Goal: Transaction & Acquisition: Purchase product/service

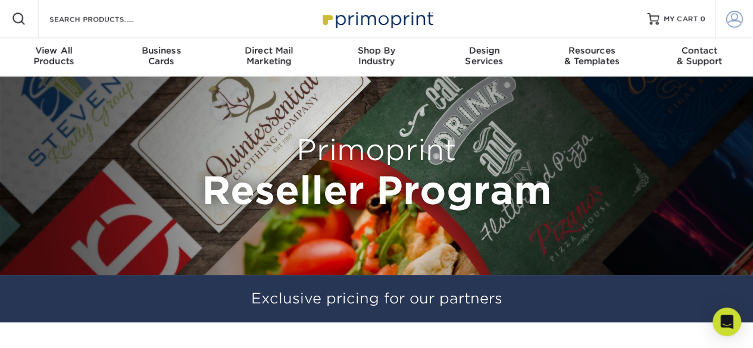
type input "printwagonllc@gmail.com"
click at [726, 13] on span at bounding box center [734, 19] width 17 height 17
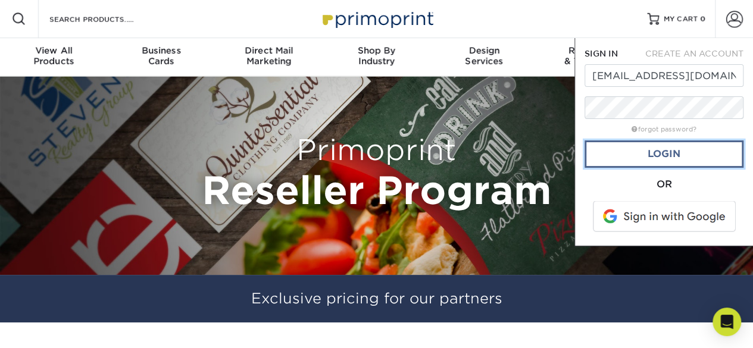
click at [630, 157] on link "Login" at bounding box center [664, 154] width 159 height 27
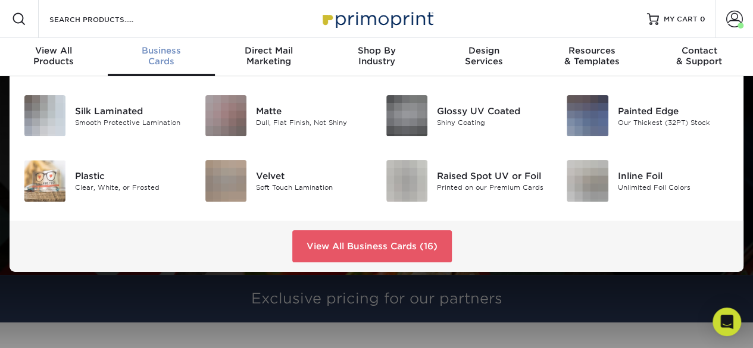
click at [161, 49] on span "Business" at bounding box center [162, 50] width 108 height 11
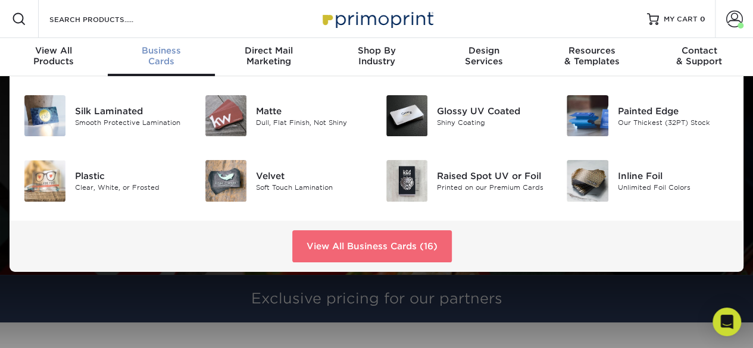
click at [349, 247] on link "View All Business Cards (16)" at bounding box center [372, 246] width 160 height 32
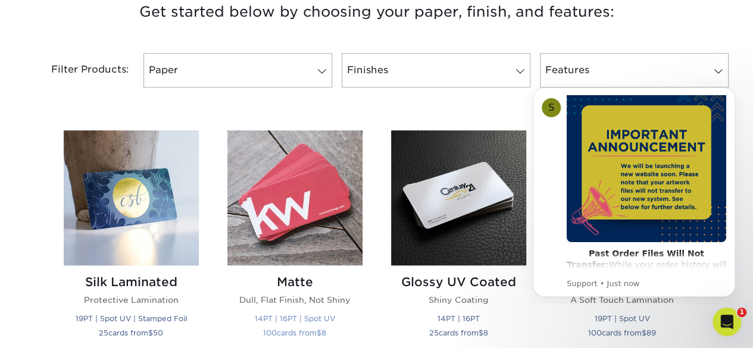
scroll to position [536, 0]
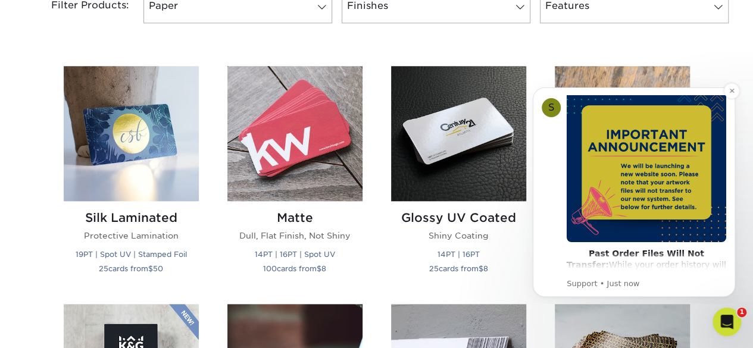
click at [610, 148] on img "Message content" at bounding box center [647, 163] width 160 height 160
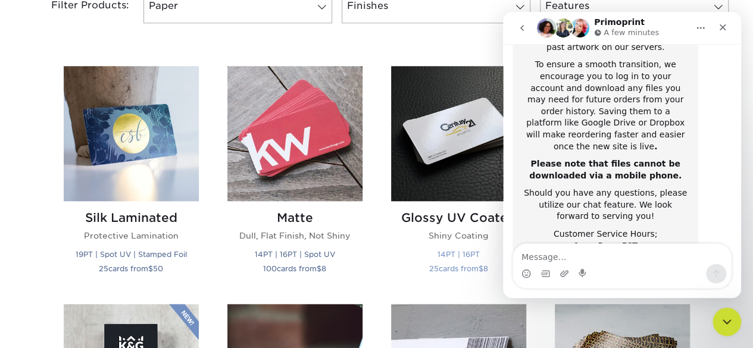
scroll to position [321, 0]
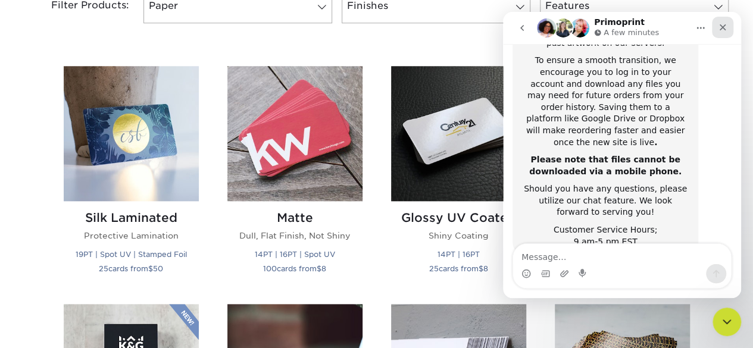
click at [721, 26] on icon "Close" at bounding box center [723, 28] width 10 height 10
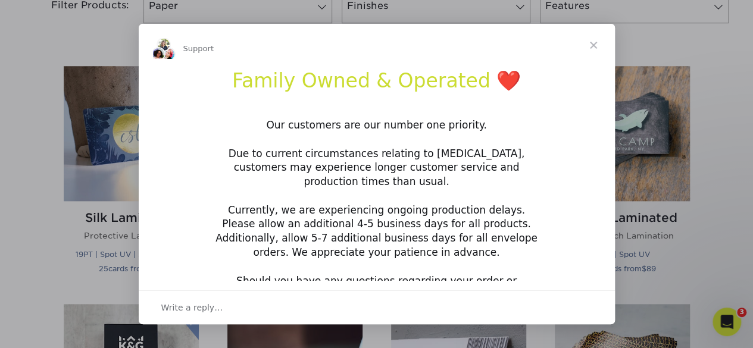
click at [599, 43] on span "Close" at bounding box center [593, 45] width 43 height 43
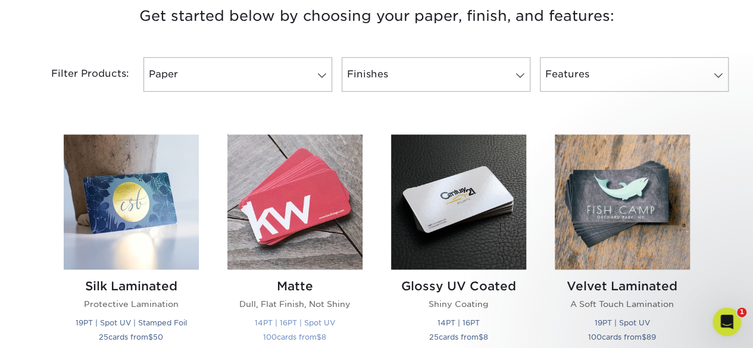
scroll to position [536, 0]
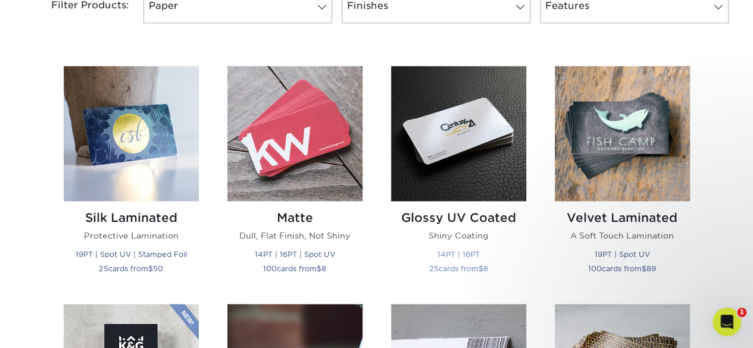
click at [464, 163] on img at bounding box center [458, 133] width 135 height 135
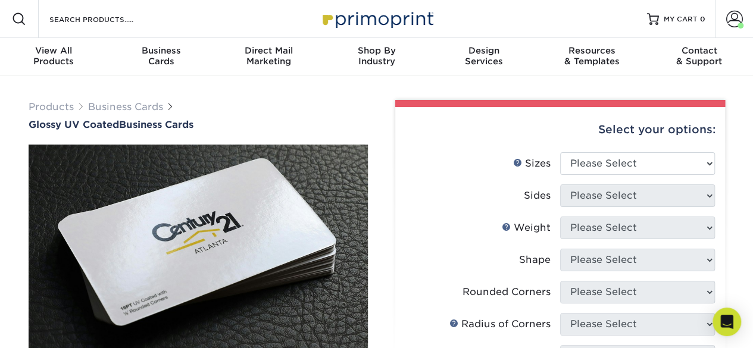
click at [700, 163] on select "Please Select 1.5" x 3.5" - Mini 1.75" x 3.5" - Mini 2" x 2" - Square 2" x 3" -…" at bounding box center [637, 163] width 155 height 23
select select "2.00x3.50"
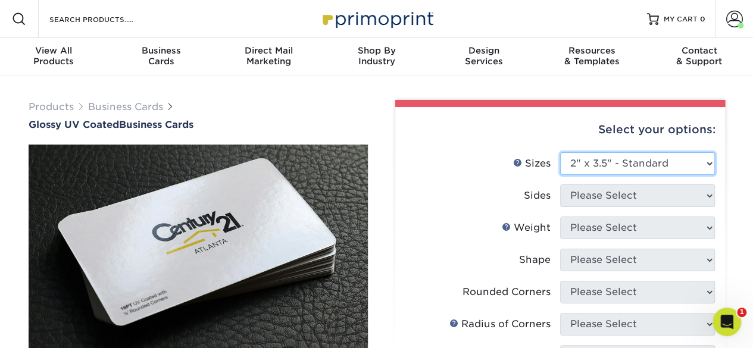
click at [560, 152] on select "Please Select 1.5" x 3.5" - Mini 1.75" x 3.5" - Mini 2" x 2" - Square 2" x 3" -…" at bounding box center [637, 163] width 155 height 23
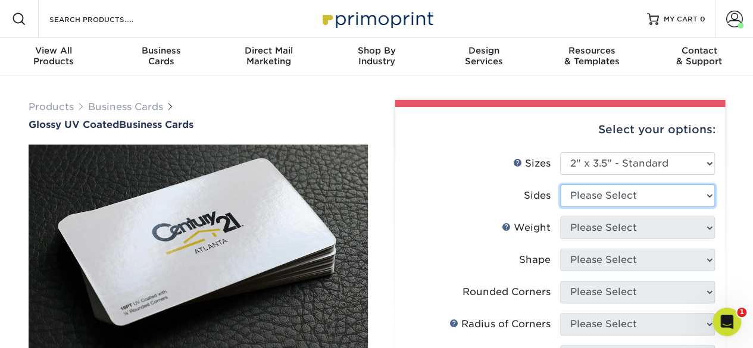
click at [628, 191] on select "Please Select Print Both Sides Print Front Only" at bounding box center [637, 196] width 155 height 23
select select "13abbda7-1d64-4f25-8bb2-c179b224825d"
click at [560, 185] on select "Please Select Print Both Sides Print Front Only" at bounding box center [637, 196] width 155 height 23
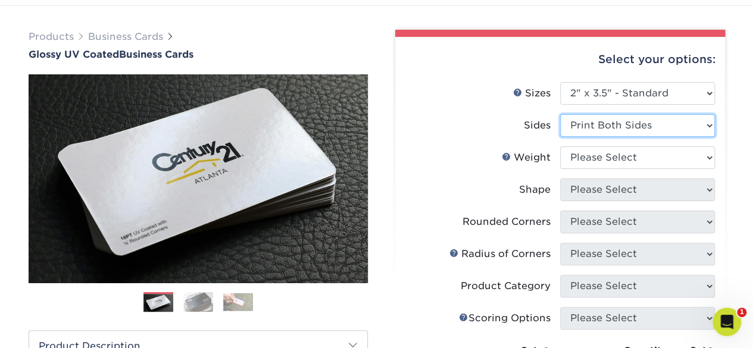
scroll to position [119, 0]
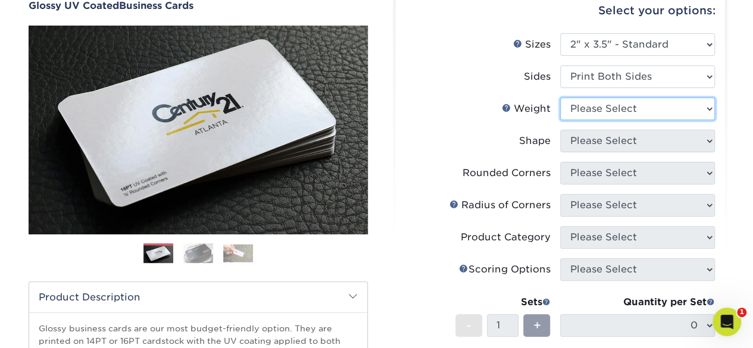
click at [616, 114] on select "Please Select 16PT 14PT" at bounding box center [637, 109] width 155 height 23
select select "16PT"
click at [560, 98] on select "Please Select 16PT 14PT" at bounding box center [637, 109] width 155 height 23
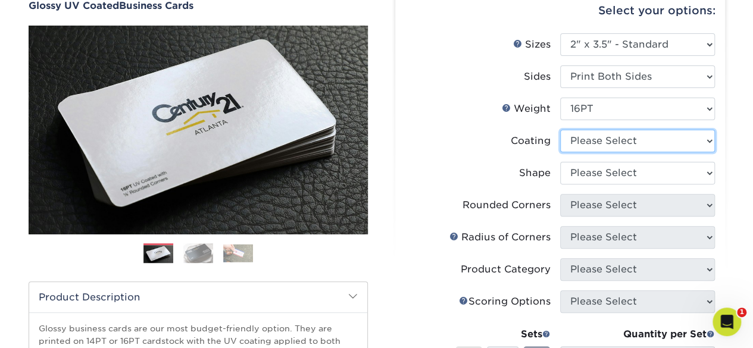
click at [591, 138] on select at bounding box center [637, 141] width 155 height 23
click at [496, 180] on label "Shape" at bounding box center [483, 173] width 155 height 23
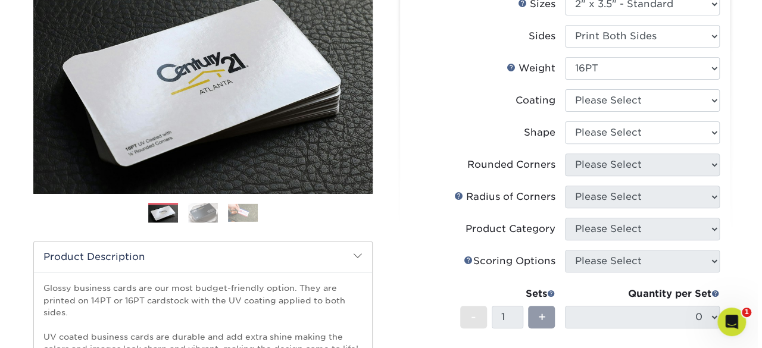
scroll to position [179, 0]
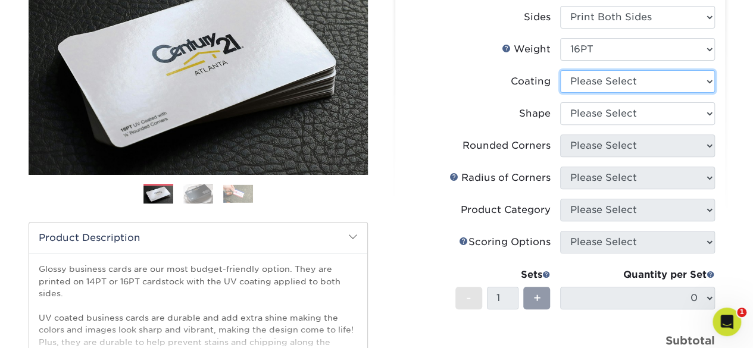
click at [598, 88] on select at bounding box center [637, 81] width 155 height 23
click at [560, 70] on select at bounding box center [637, 81] width 155 height 23
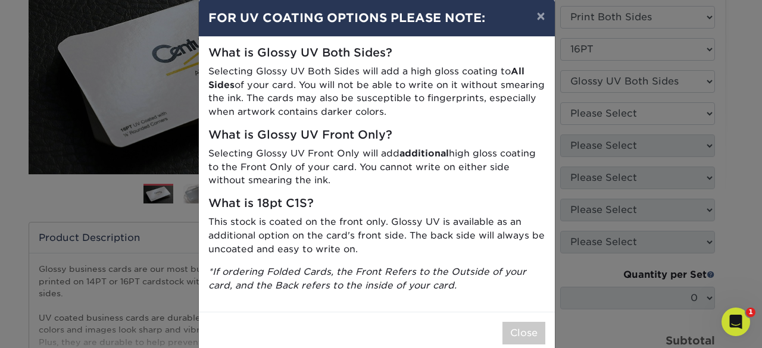
scroll to position [0, 0]
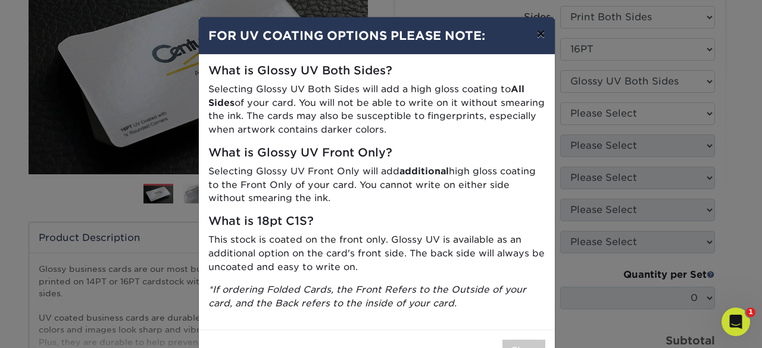
click at [534, 42] on button "×" at bounding box center [540, 33] width 27 height 33
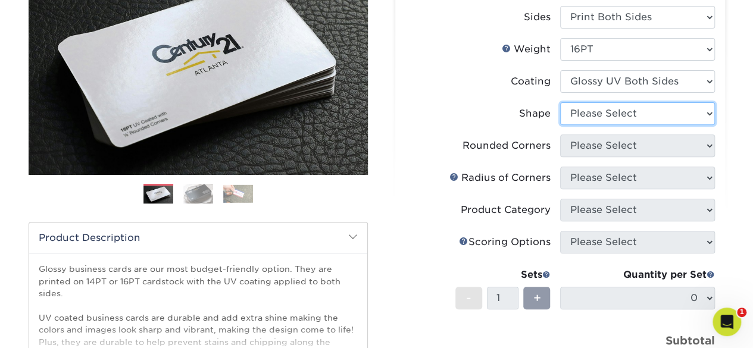
click at [625, 111] on select "Please Select Standard Oval" at bounding box center [637, 113] width 155 height 23
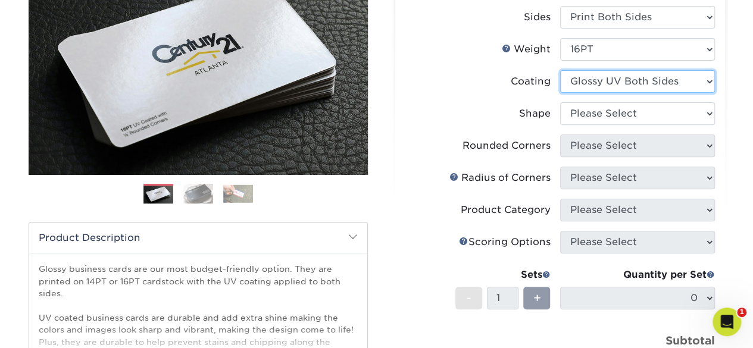
click at [622, 80] on select at bounding box center [637, 81] width 155 height 23
select select "1e8116af-acfc-44b1-83dc-8181aa338834"
click at [560, 70] on select at bounding box center [637, 81] width 155 height 23
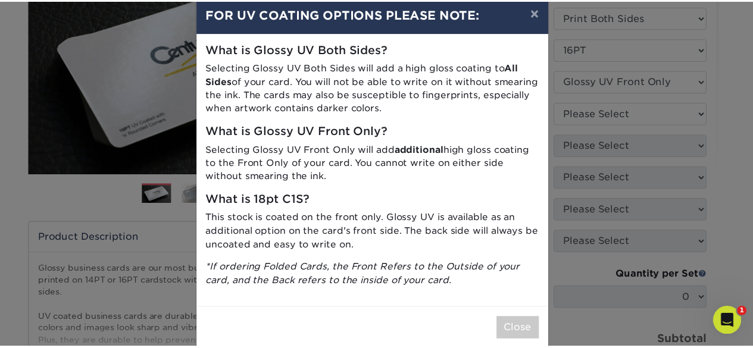
scroll to position [39, 0]
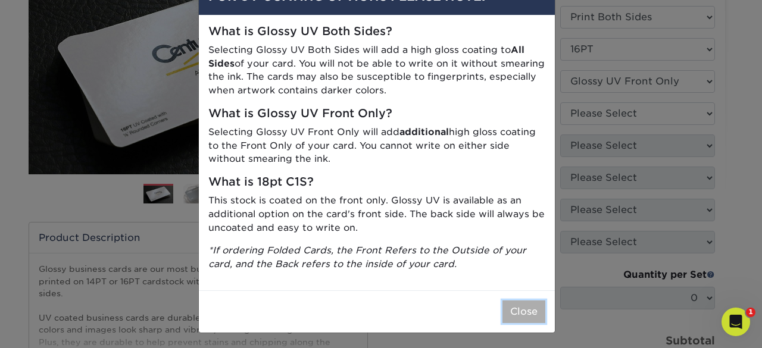
click at [522, 304] on button "Close" at bounding box center [524, 312] width 43 height 23
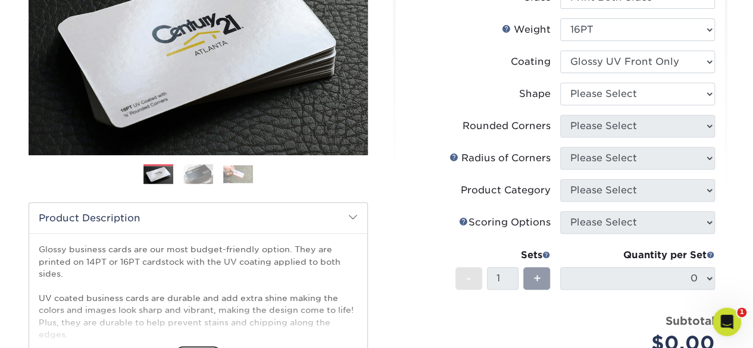
scroll to position [179, 0]
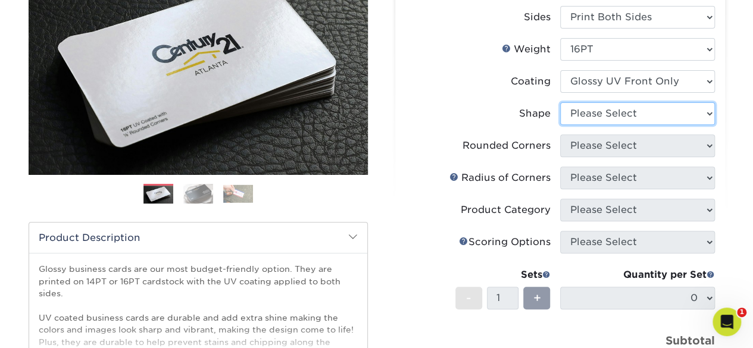
click at [613, 117] on select "Please Select Standard" at bounding box center [637, 113] width 155 height 23
select select "standard"
click at [560, 102] on select "Please Select Standard" at bounding box center [637, 113] width 155 height 23
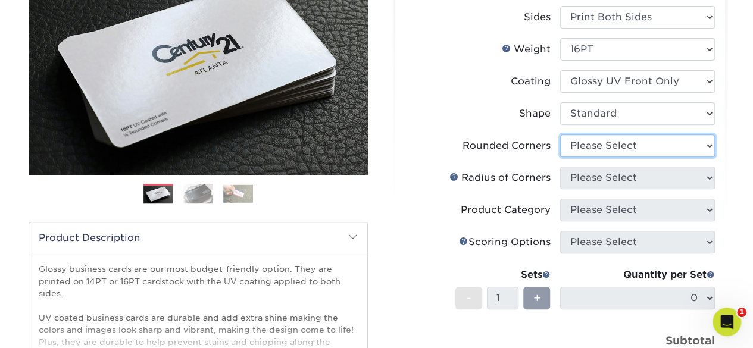
click at [592, 154] on select "Please Select Yes - Round 2 Corners Yes - Round 4 Corners No" at bounding box center [637, 146] width 155 height 23
select select "0"
click at [560, 135] on select "Please Select Yes - Round 2 Corners Yes - Round 4 Corners No" at bounding box center [637, 146] width 155 height 23
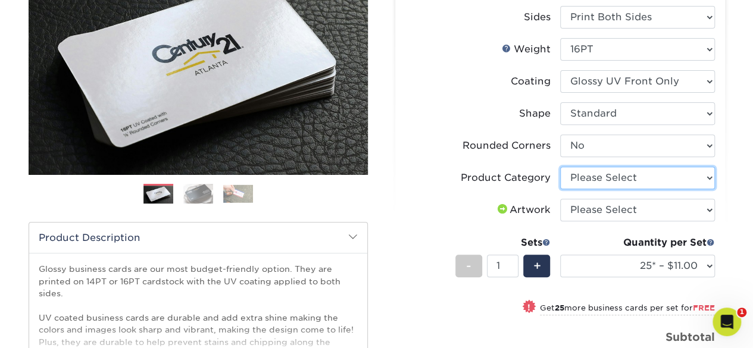
click at [576, 178] on select "Please Select Business Cards" at bounding box center [637, 178] width 155 height 23
select select "3b5148f1-0588-4f88-a218-97bcfdce65c1"
click at [560, 167] on select "Please Select Business Cards" at bounding box center [637, 178] width 155 height 23
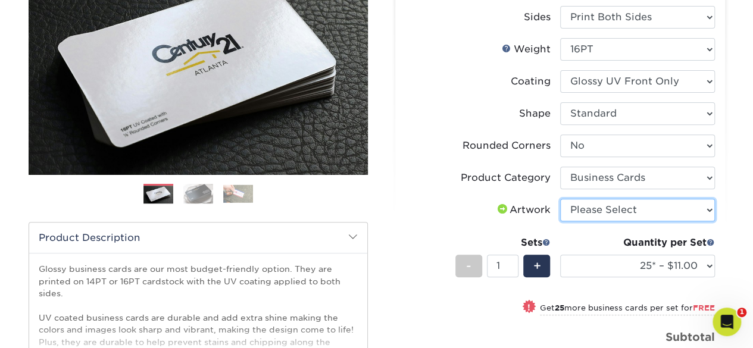
click at [672, 207] on select "Please Select I will upload files I need a design - $100" at bounding box center [637, 210] width 155 height 23
select select "upload"
click at [560, 199] on select "Please Select I will upload files I need a design - $100" at bounding box center [637, 210] width 155 height 23
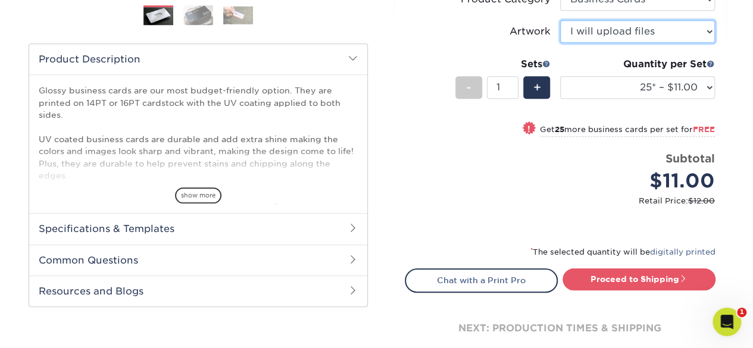
scroll to position [238, 0]
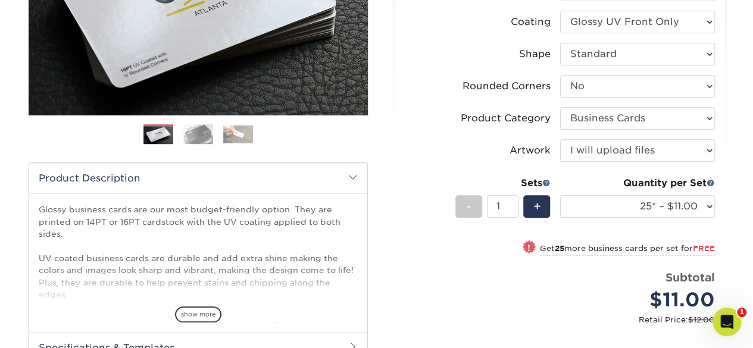
click at [620, 163] on li "Artwork Please Select I will upload files I need a design - $100" at bounding box center [561, 155] width 310 height 32
click at [621, 154] on select "Please Select I will upload files I need a design - $100" at bounding box center [637, 150] width 155 height 23
click at [434, 142] on label "Artwork" at bounding box center [483, 150] width 155 height 23
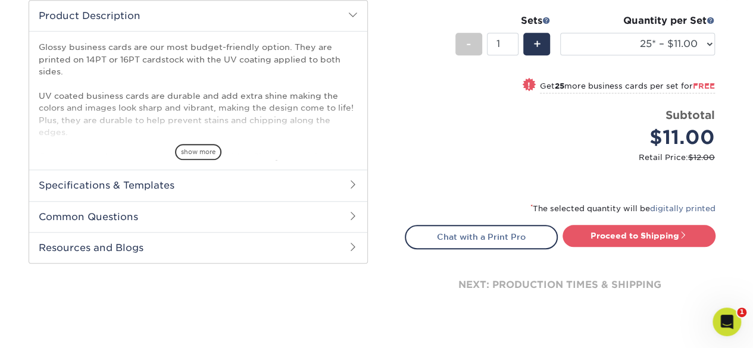
scroll to position [417, 0]
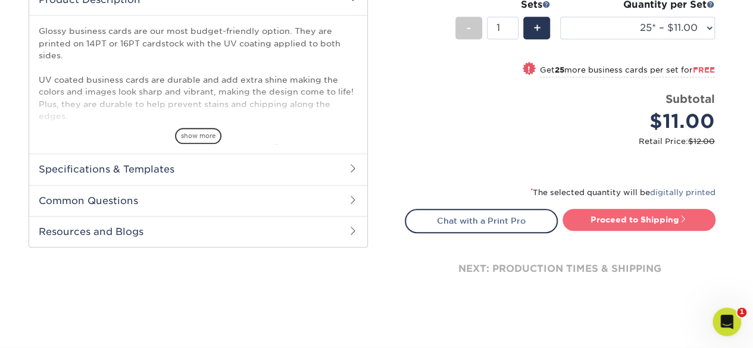
click at [613, 220] on link "Proceed to Shipping" at bounding box center [639, 219] width 153 height 21
type input "Set 1"
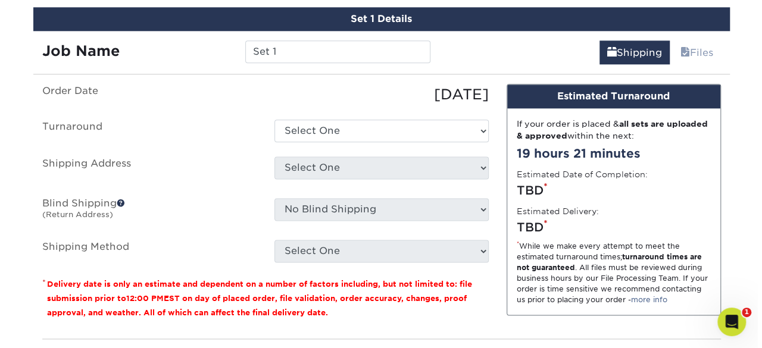
scroll to position [718, 0]
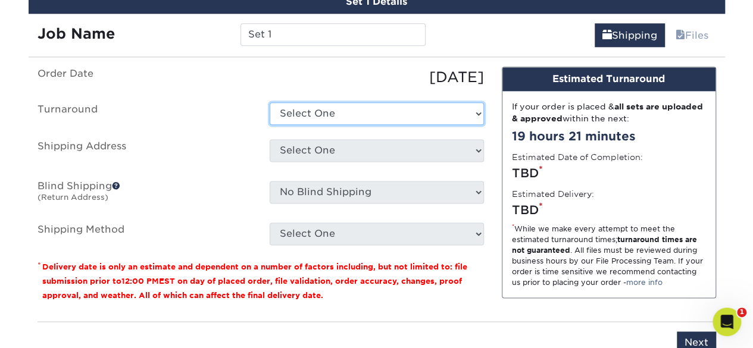
click at [310, 110] on select "Select One 2-4 Business Days 2 Day Next Business Day" at bounding box center [377, 113] width 214 height 23
select select "4189bff1-1b1a-4750-9f88-392e3d7d1345"
click at [270, 102] on select "Select One 2-4 Business Days 2 Day Next Business Day" at bounding box center [377, 113] width 214 height 23
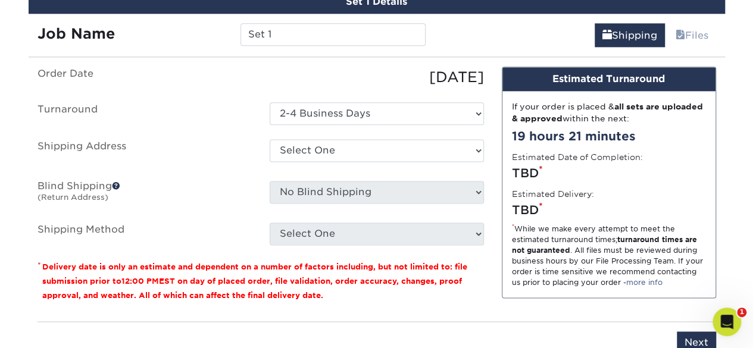
click at [188, 107] on label "Turnaround" at bounding box center [145, 113] width 232 height 23
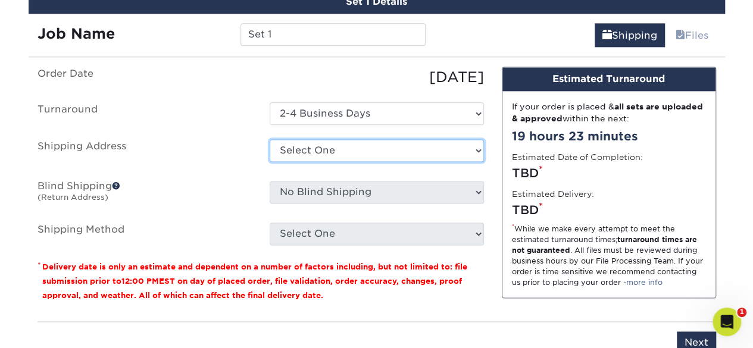
click at [304, 141] on select "Select One Print Wagon Address Print Wagon Address + Add New Address" at bounding box center [377, 150] width 214 height 23
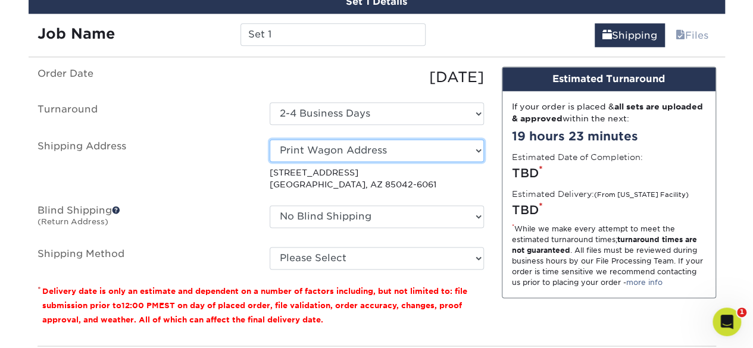
click at [306, 144] on select "Select One Print Wagon Address Print Wagon Address + Add New Address" at bounding box center [377, 150] width 214 height 23
click at [314, 151] on select "Select One Print Wagon Address Print Wagon Address + Add New Address" at bounding box center [377, 150] width 214 height 23
select select "newaddress"
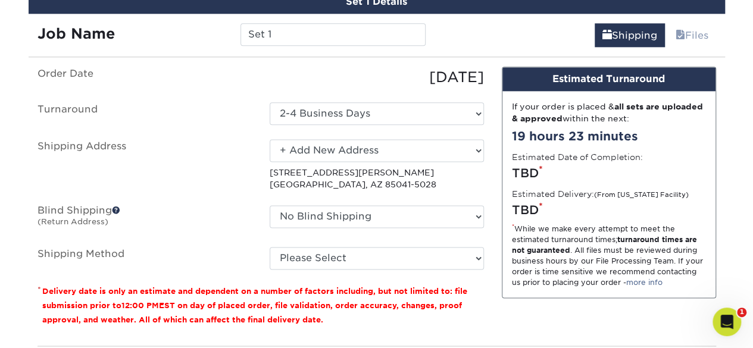
click at [270, 139] on select "Select One Print Wagon Address Print Wagon Address + Add New Address" at bounding box center [377, 150] width 214 height 23
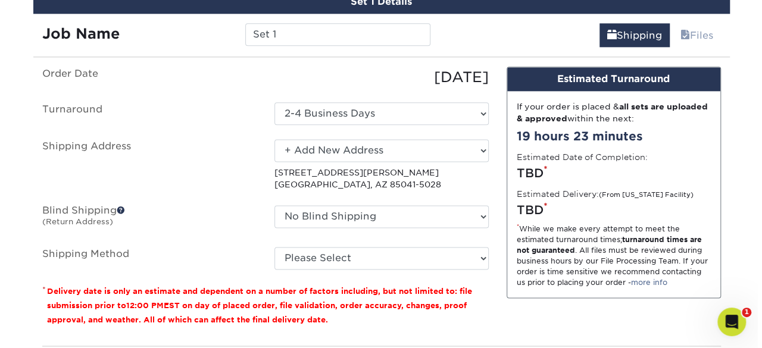
scroll to position [0, 0]
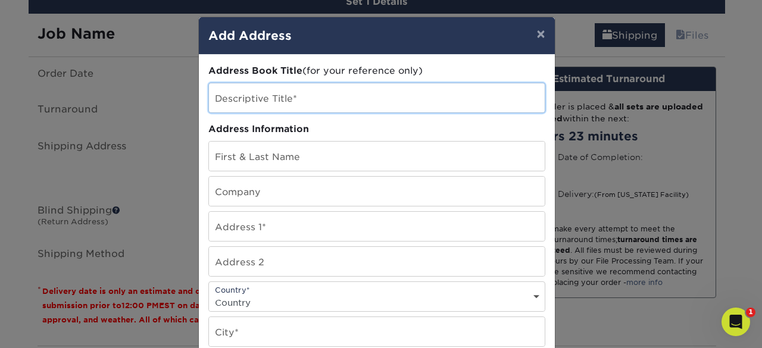
click at [254, 102] on input "text" at bounding box center [377, 97] width 336 height 29
type input "PW Address"
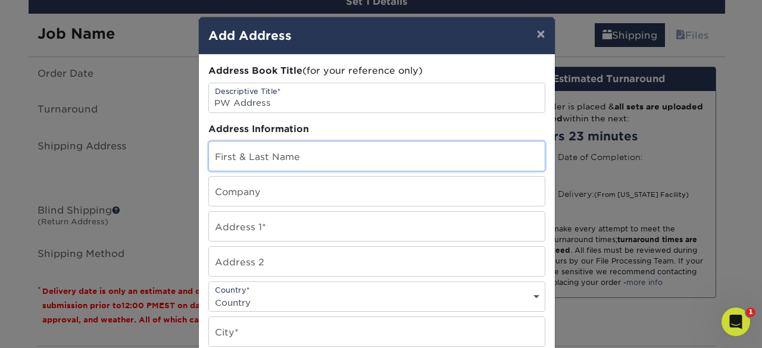
click at [388, 156] on input "text" at bounding box center [377, 156] width 336 height 29
type input "Derreck Burden"
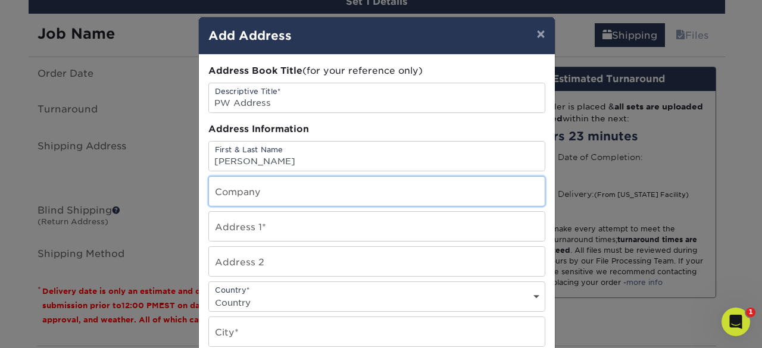
click at [221, 191] on input "text" at bounding box center [377, 191] width 336 height 29
click at [222, 190] on input "text" at bounding box center [377, 191] width 336 height 29
type input "Print Wagon llc"
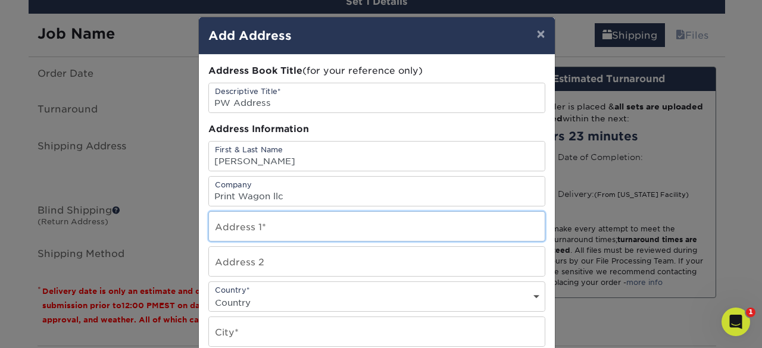
click at [209, 226] on input "text" at bounding box center [377, 226] width 336 height 29
type input "921 s Val vista dr"
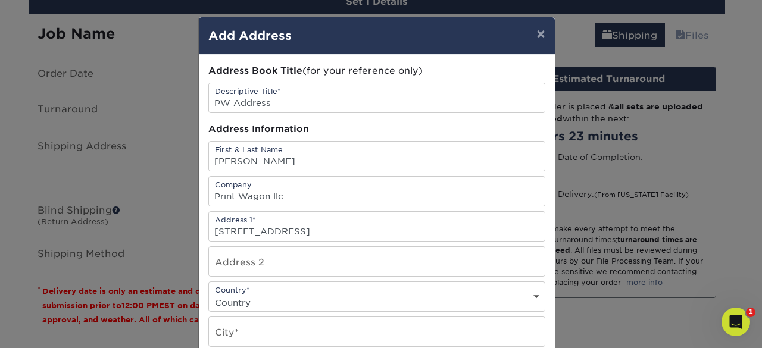
type input "78"
select select "US"
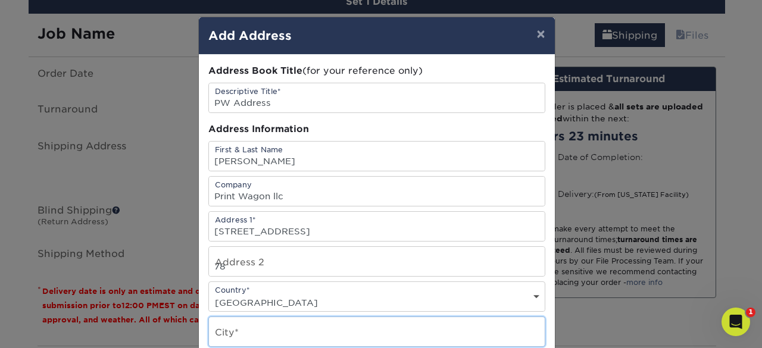
type input "mesa"
select select "AZ"
type input "85204"
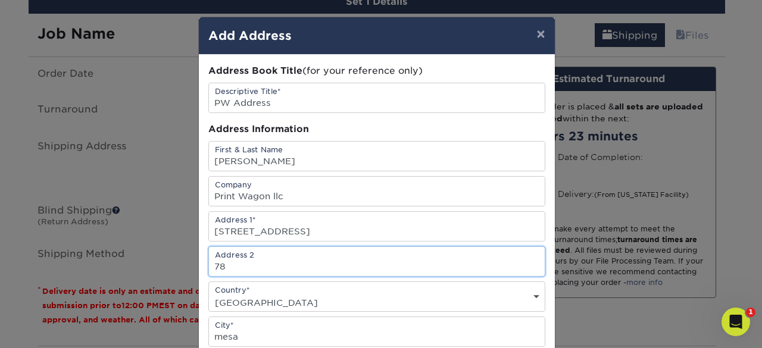
drag, startPoint x: 254, startPoint y: 262, endPoint x: 286, endPoint y: 262, distance: 31.6
click at [254, 262] on input "78" at bounding box center [377, 261] width 336 height 29
click at [429, 230] on input "921 s Val vista dr" at bounding box center [377, 226] width 336 height 29
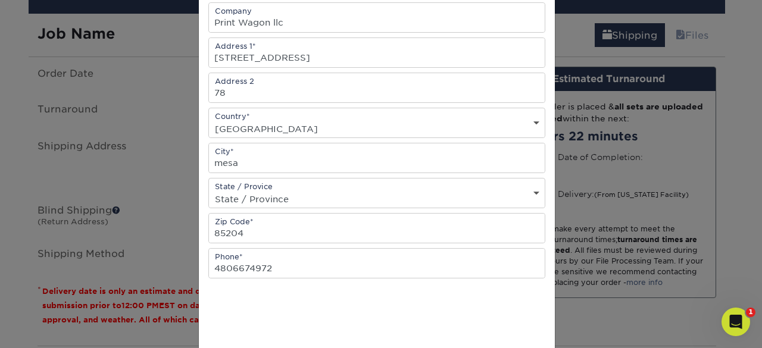
scroll to position [238, 0]
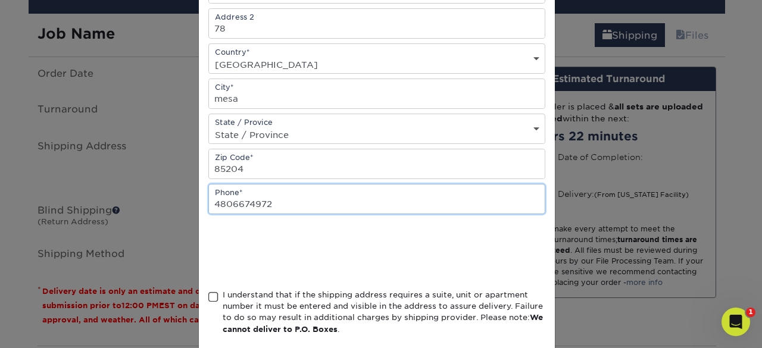
drag, startPoint x: 273, startPoint y: 199, endPoint x: 229, endPoint y: 202, distance: 43.5
click at [229, 202] on input "4806674972" at bounding box center [377, 199] width 336 height 29
click at [307, 187] on input "4807359724" at bounding box center [377, 199] width 336 height 29
type input "4807359724"
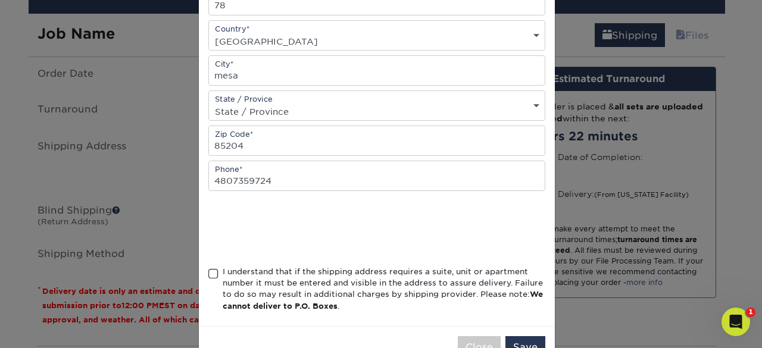
scroll to position [294, 0]
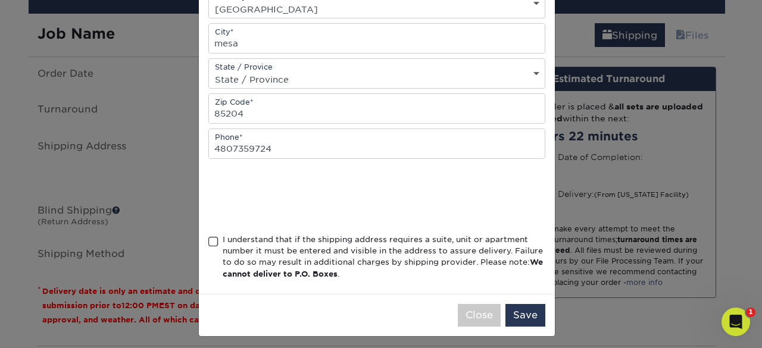
click at [208, 237] on span at bounding box center [213, 241] width 10 height 11
click at [0, 0] on input "I understand that if the shipping address requires a suite, unit or apartment n…" at bounding box center [0, 0] width 0 height 0
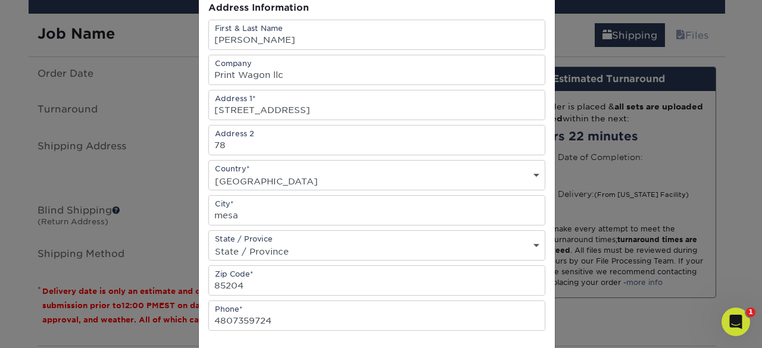
scroll to position [115, 0]
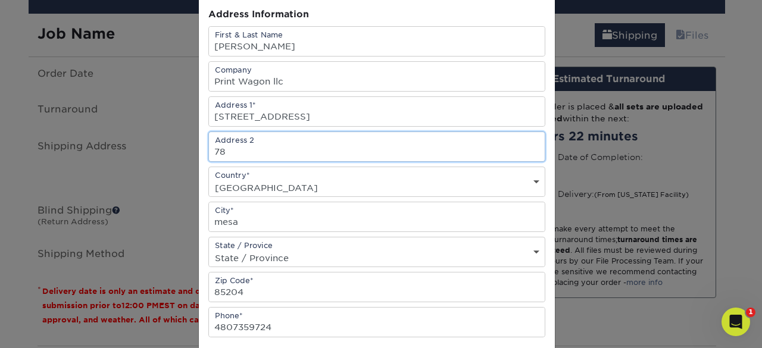
drag, startPoint x: 212, startPoint y: 148, endPoint x: 220, endPoint y: 153, distance: 9.6
click at [212, 148] on input "78" at bounding box center [377, 146] width 336 height 29
drag, startPoint x: 210, startPoint y: 146, endPoint x: 218, endPoint y: 151, distance: 9.3
click at [210, 146] on input "78" at bounding box center [377, 146] width 336 height 29
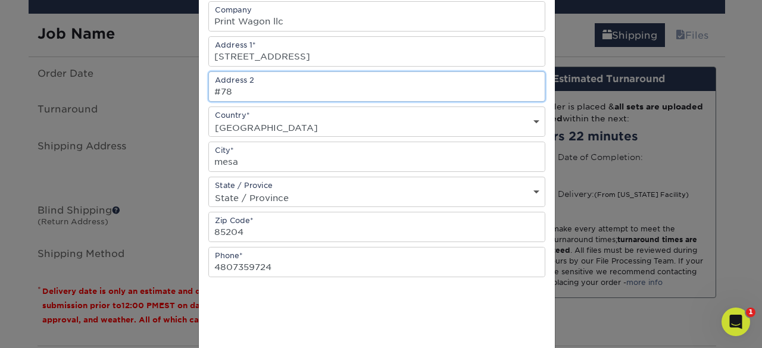
scroll to position [234, 0]
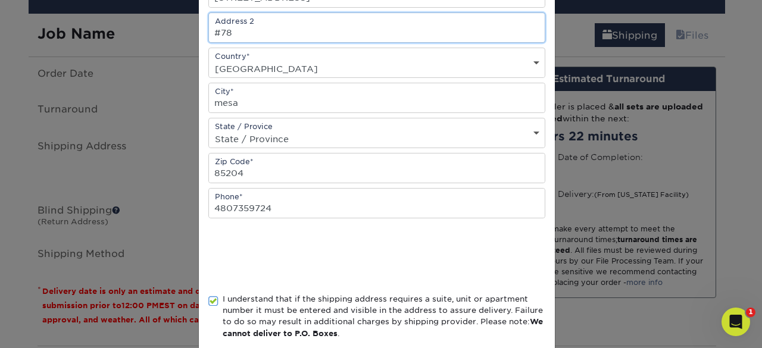
type input "#78"
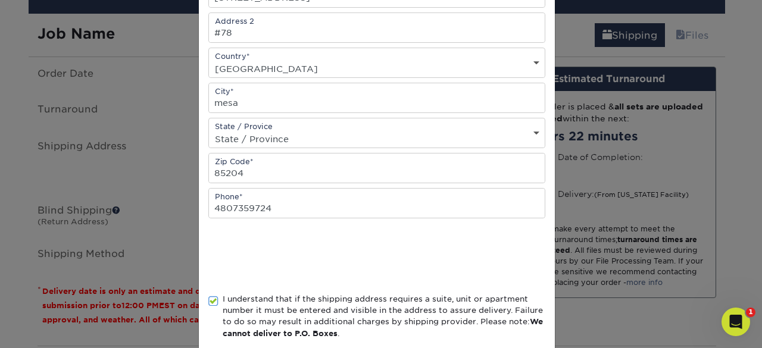
click at [431, 247] on div at bounding box center [376, 256] width 337 height 46
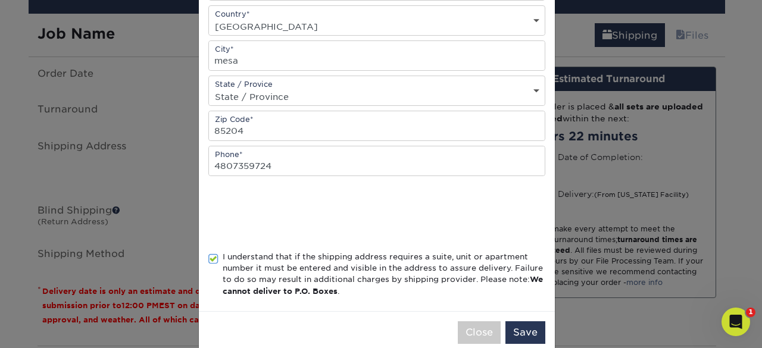
scroll to position [294, 0]
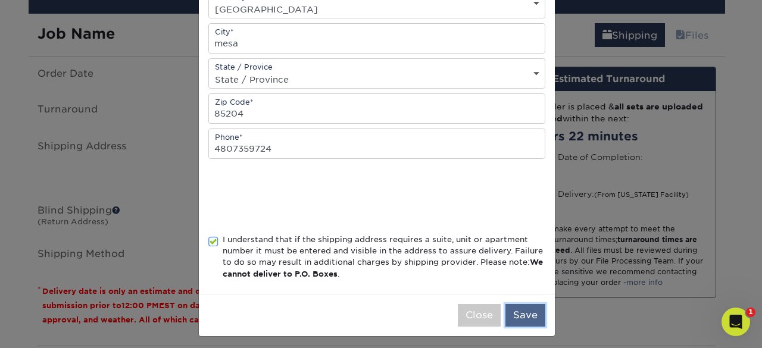
click at [517, 309] on button "Save" at bounding box center [526, 315] width 40 height 23
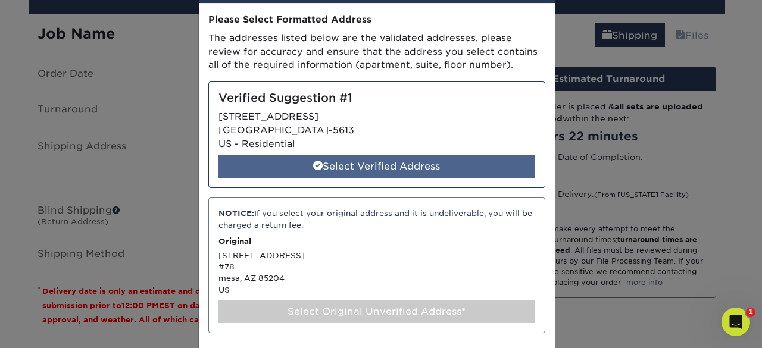
scroll to position [102, 0]
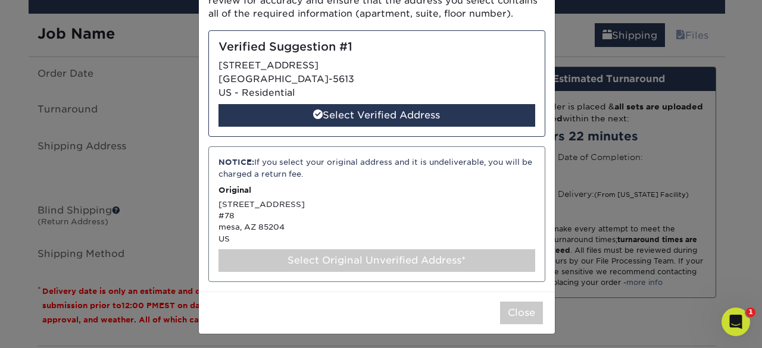
click at [329, 258] on div "Select Original Unverified Address*" at bounding box center [377, 260] width 317 height 23
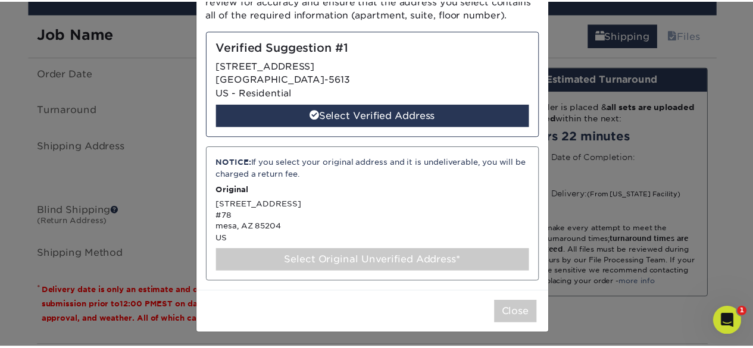
scroll to position [0, 0]
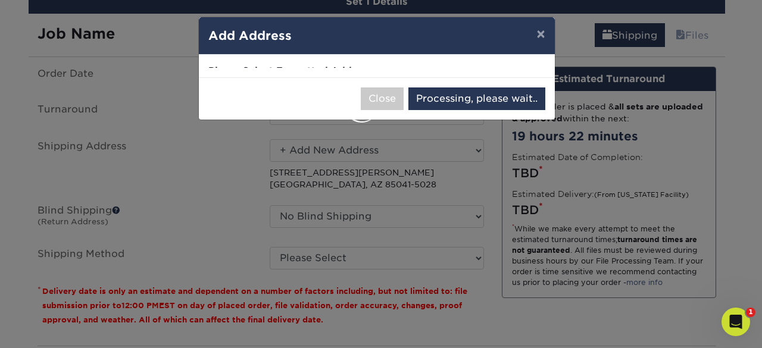
select select "286270"
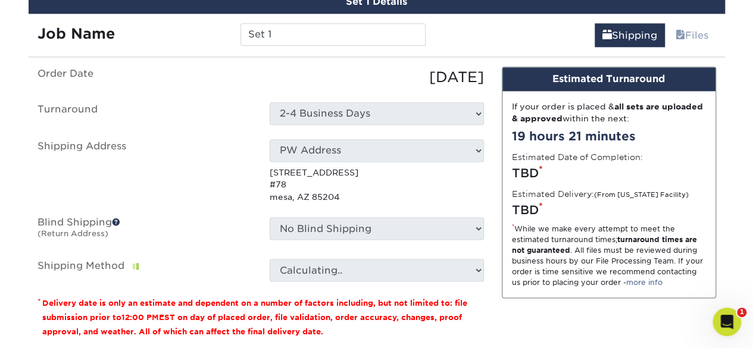
scroll to position [777, 0]
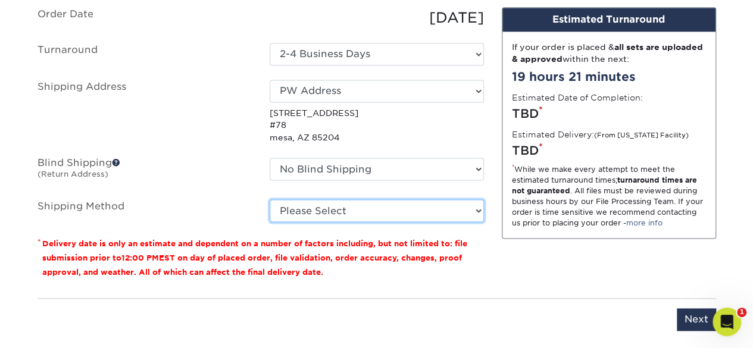
click at [334, 217] on select "Please Select Ground Shipping (+$7.84) 3 Day Shipping Service (+$20.04) 2 Day A…" at bounding box center [377, 210] width 214 height 23
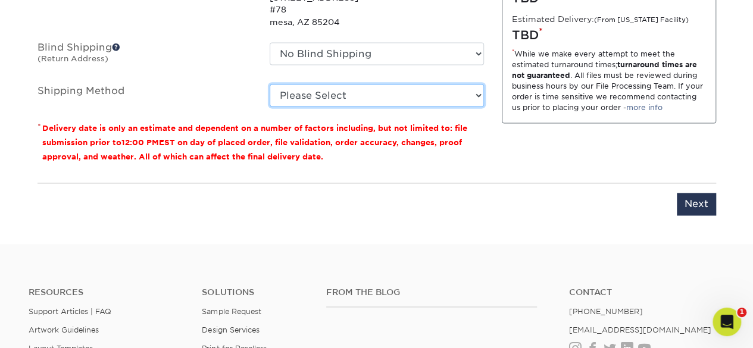
scroll to position [837, 0]
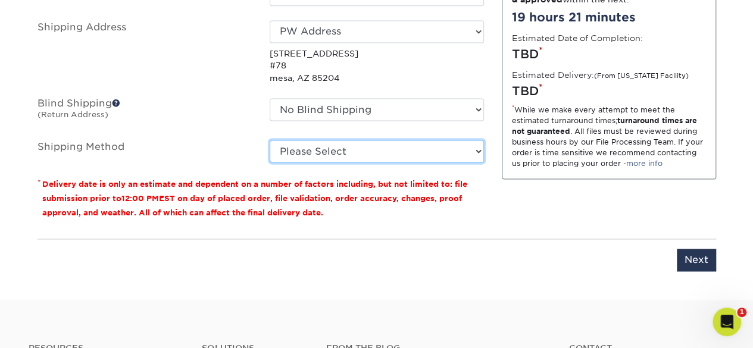
click at [350, 160] on select "Please Select Ground Shipping (+$7.84) 3 Day Shipping Service (+$20.04) 2 Day A…" at bounding box center [377, 151] width 214 height 23
select select "03"
click at [270, 140] on select "Please Select Ground Shipping (+$7.84) 3 Day Shipping Service (+$20.04) 2 Day A…" at bounding box center [377, 151] width 214 height 23
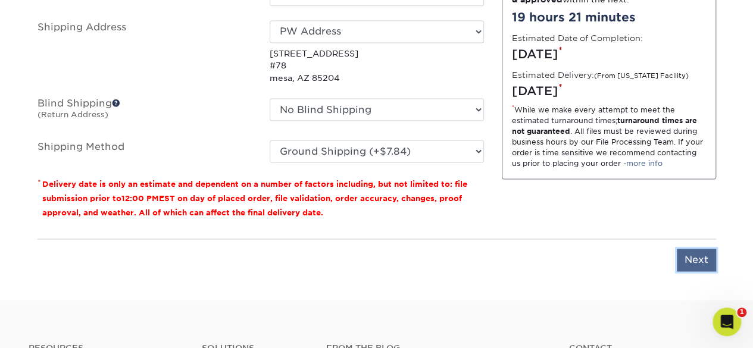
click at [685, 251] on input "Next" at bounding box center [696, 260] width 39 height 23
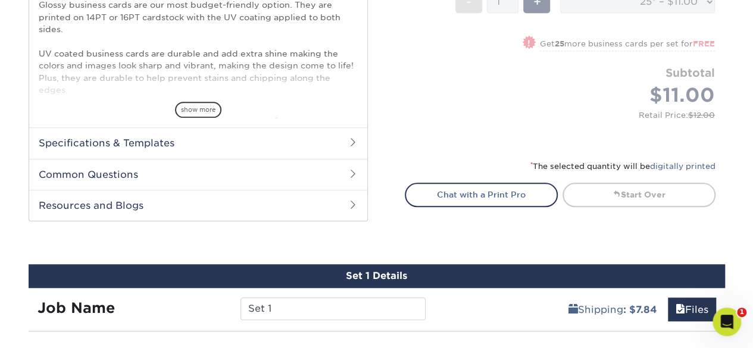
scroll to position [301, 0]
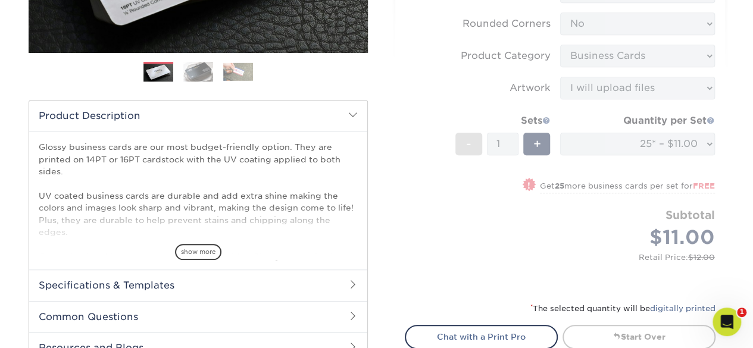
click at [193, 288] on h2 "Specifications & Templates" at bounding box center [198, 285] width 338 height 31
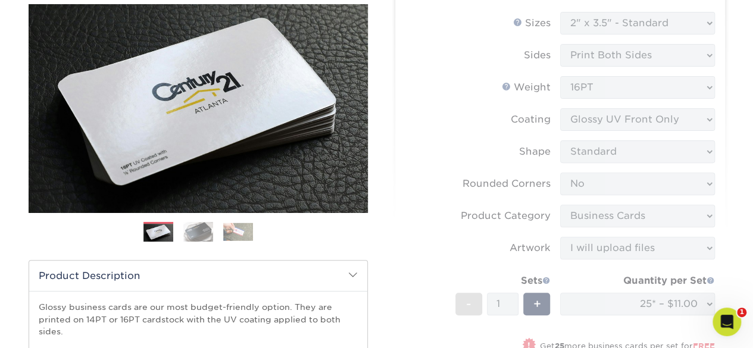
scroll to position [122, 0]
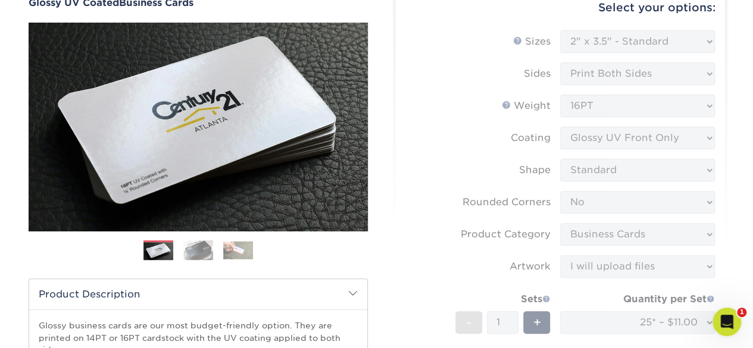
click at [704, 42] on form "Sizes Help Sizes Please Select 1.5" x 3.5" - Mini 1.75" x 3.5" - Mini 2" x 2" -…" at bounding box center [560, 248] width 311 height 436
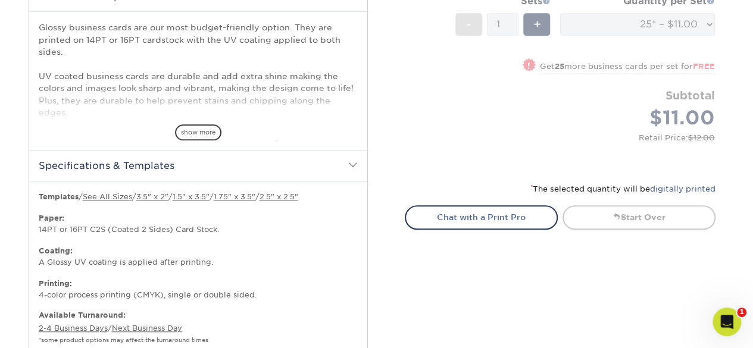
scroll to position [420, 0]
click at [150, 195] on link "3.5" x 2"" at bounding box center [152, 197] width 32 height 9
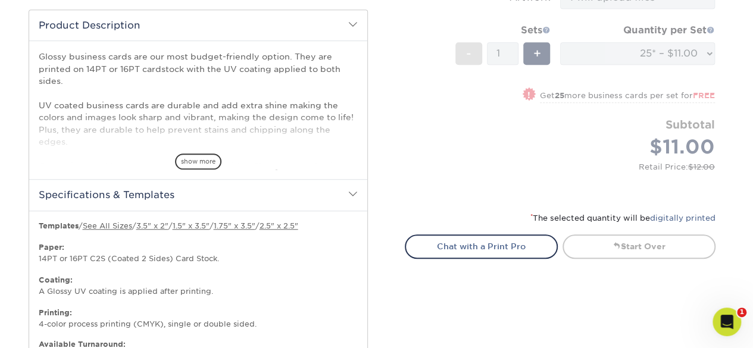
scroll to position [360, 0]
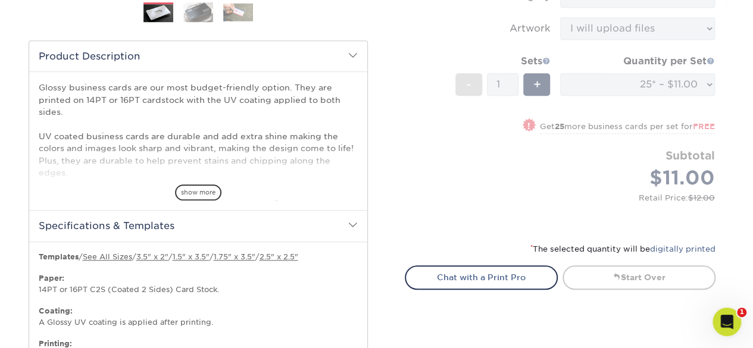
click at [161, 114] on p "Glossy business cards are our most budget-friendly option. They are printed on …" at bounding box center [198, 161] width 319 height 158
click at [188, 191] on span "show more" at bounding box center [198, 193] width 46 height 16
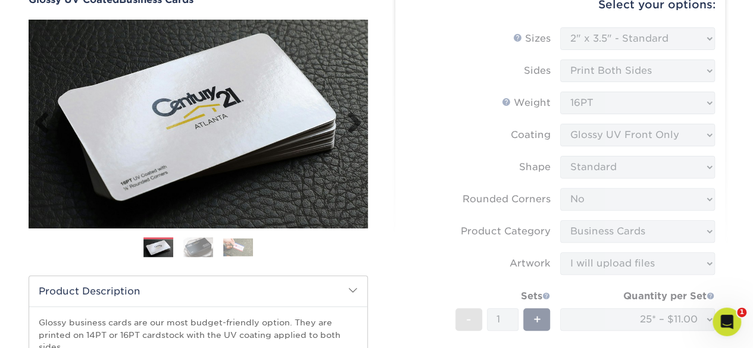
scroll to position [122, 0]
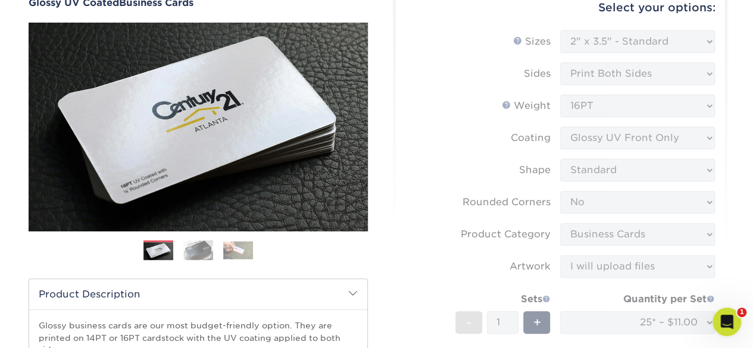
drag, startPoint x: 428, startPoint y: 166, endPoint x: 455, endPoint y: 192, distance: 37.5
click at [428, 166] on form "Sizes Help Sizes Please Select 1.5" x 3.5" - Mini 1.75" x 3.5" - Mini 2" x 2" -…" at bounding box center [560, 248] width 311 height 436
click at [607, 118] on form "Sizes Help Sizes Please Select 1.5" x 3.5" - Mini 1.75" x 3.5" - Mini 2" x 2" -…" at bounding box center [560, 248] width 311 height 436
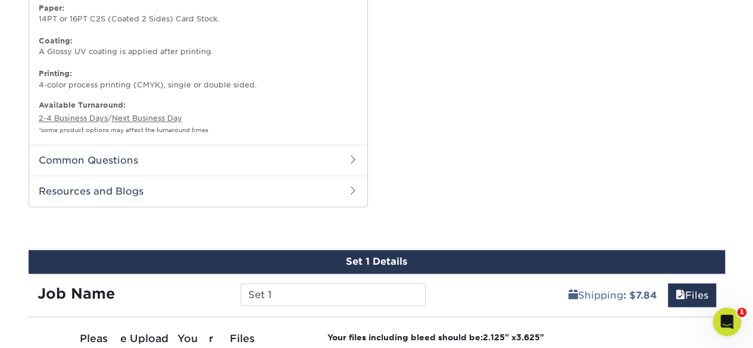
scroll to position [479, 0]
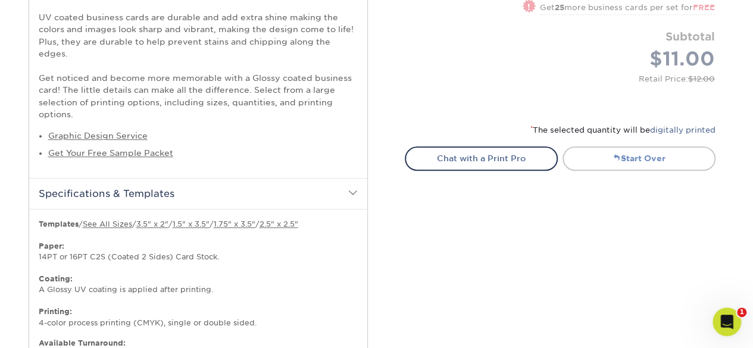
click at [616, 157] on span at bounding box center [617, 158] width 8 height 8
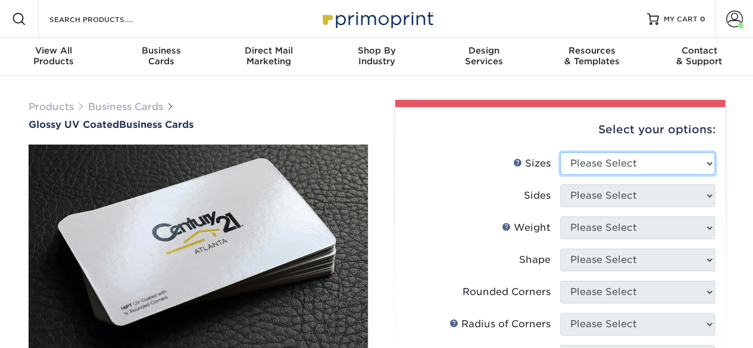
click at [618, 165] on select "Please Select 1.5" x 3.5" - Mini 1.75" x 3.5" - Mini 2" x 2" - Square 2" x 3" -…" at bounding box center [637, 163] width 155 height 23
select select "2.00x3.50"
click at [560, 152] on select "Please Select 1.5" x 3.5" - Mini 1.75" x 3.5" - Mini 2" x 2" - Square 2" x 3" -…" at bounding box center [637, 163] width 155 height 23
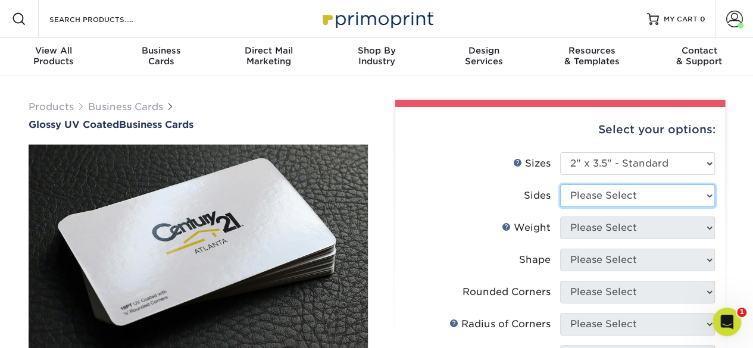
click at [582, 191] on select "Please Select Print Both Sides Print Front Only" at bounding box center [637, 196] width 155 height 23
select select "32d3c223-f82c-492b-b915-ba065a00862f"
click at [560, 185] on select "Please Select Print Both Sides Print Front Only" at bounding box center [637, 196] width 155 height 23
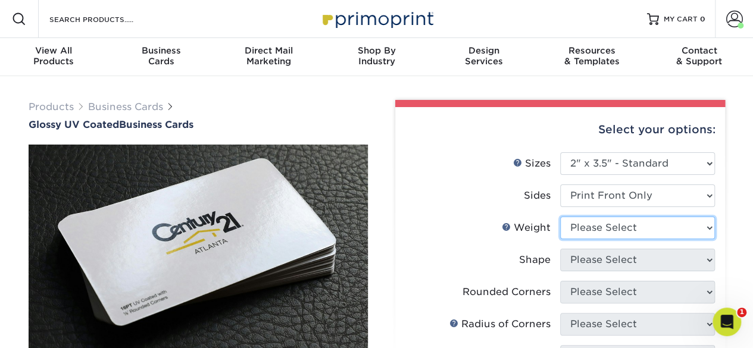
click at [629, 229] on select "Please Select 16PT 14PT" at bounding box center [637, 228] width 155 height 23
select select "16PT"
click at [560, 217] on select "Please Select 16PT 14PT" at bounding box center [637, 228] width 155 height 23
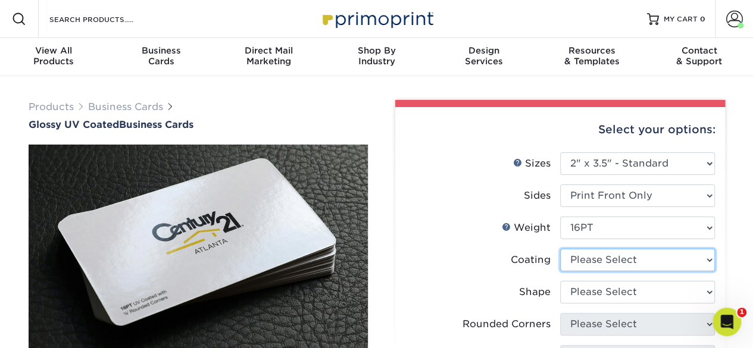
click at [612, 257] on select at bounding box center [637, 260] width 155 height 23
select select "1e8116af-acfc-44b1-83dc-8181aa338834"
click at [560, 249] on select at bounding box center [637, 260] width 155 height 23
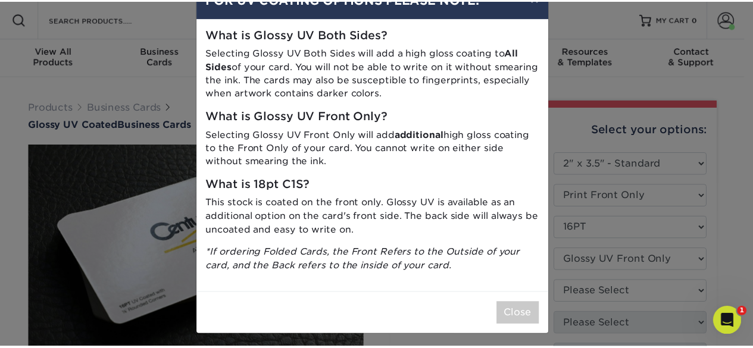
scroll to position [39, 0]
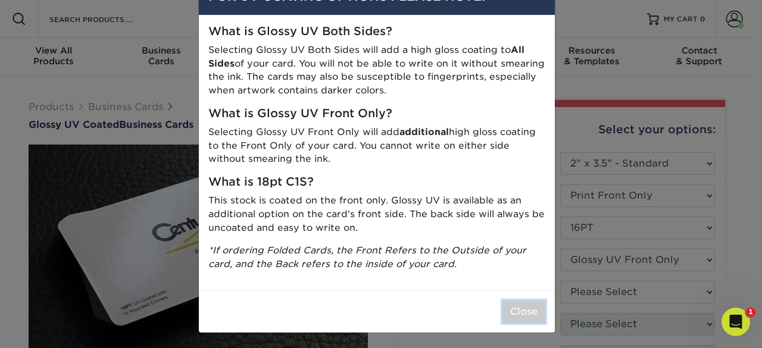
click at [529, 310] on button "Close" at bounding box center [524, 312] width 43 height 23
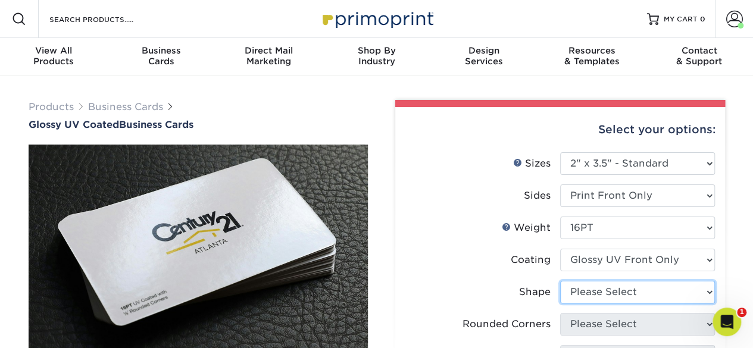
click at [622, 290] on select "Please Select Standard" at bounding box center [637, 292] width 155 height 23
select select "standard"
click at [560, 281] on select "Please Select Standard" at bounding box center [637, 292] width 155 height 23
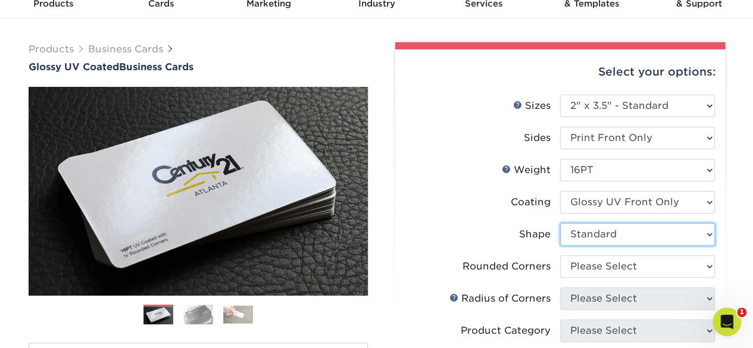
scroll to position [60, 0]
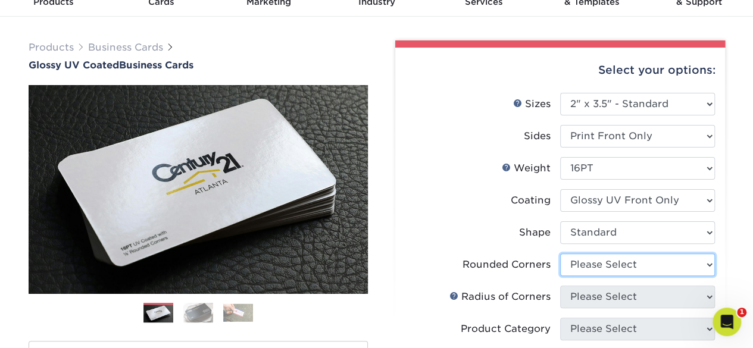
click at [604, 261] on select "Please Select Yes - Round 2 Corners Yes - Round 4 Corners No" at bounding box center [637, 265] width 155 height 23
select select "0"
click at [560, 254] on select "Please Select Yes - Round 2 Corners Yes - Round 4 Corners No" at bounding box center [637, 265] width 155 height 23
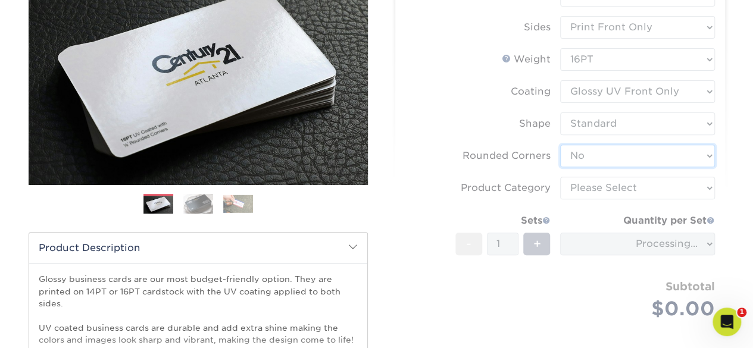
scroll to position [179, 0]
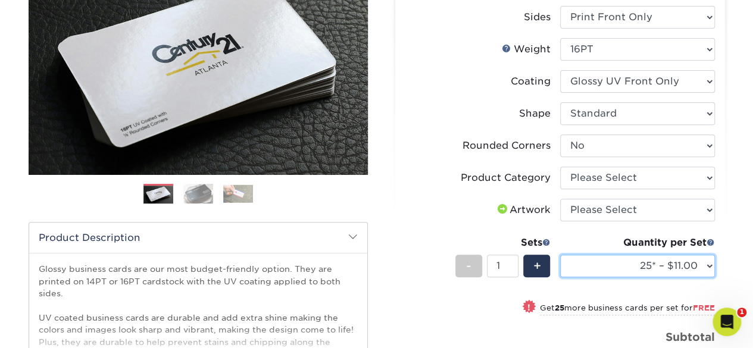
click at [647, 272] on select "25* – $11.00 50* – $11.00 100* – $11.00 250* – $20.00 500 – $39.00 1000 – $49.0…" at bounding box center [637, 266] width 155 height 23
select select "100* – $11.00"
click at [560, 255] on select "25* – $11.00 50* – $11.00 100* – $11.00 250* – $20.00 500 – $39.00 1000 – $49.0…" at bounding box center [637, 266] width 155 height 23
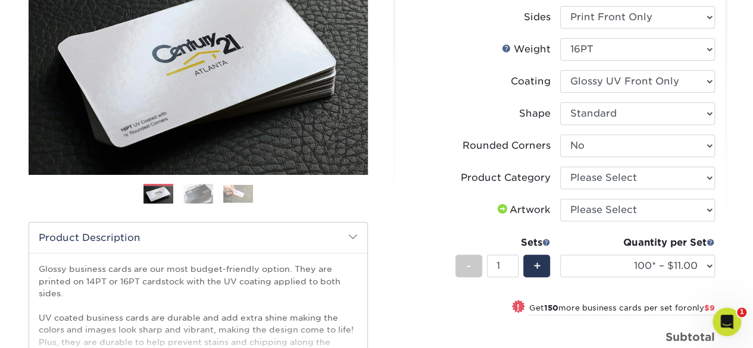
click at [410, 192] on li "Product Category Please Select Business Cards" at bounding box center [561, 183] width 310 height 32
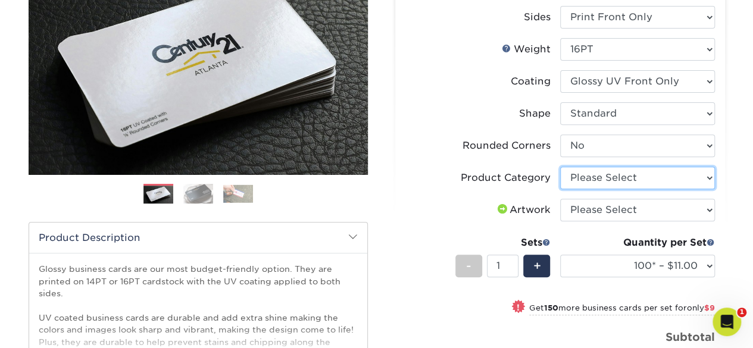
click at [584, 179] on select "Please Select Business Cards" at bounding box center [637, 178] width 155 height 23
select select "3b5148f1-0588-4f88-a218-97bcfdce65c1"
click at [560, 167] on select "Please Select Business Cards" at bounding box center [637, 178] width 155 height 23
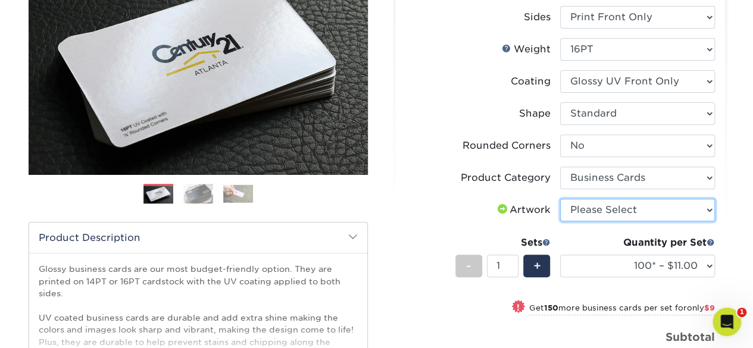
click at [588, 211] on select "Please Select I will upload files I need a design - $100" at bounding box center [637, 210] width 155 height 23
select select "upload"
click at [560, 199] on select "Please Select I will upload files I need a design - $100" at bounding box center [637, 210] width 155 height 23
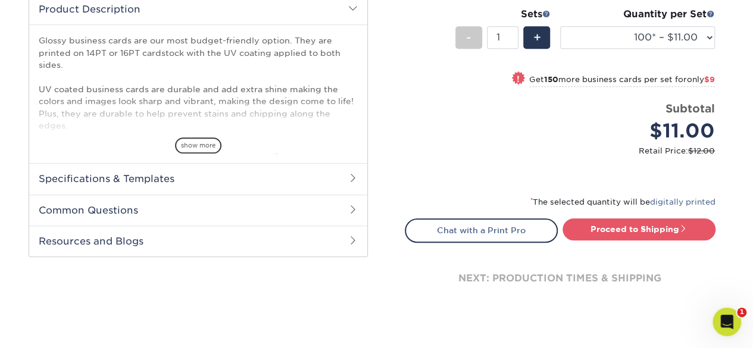
scroll to position [417, 0]
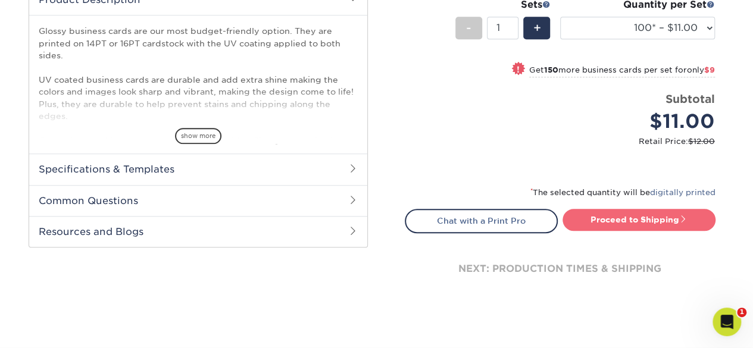
click at [617, 225] on link "Proceed to Shipping" at bounding box center [639, 219] width 153 height 21
type input "Set 1"
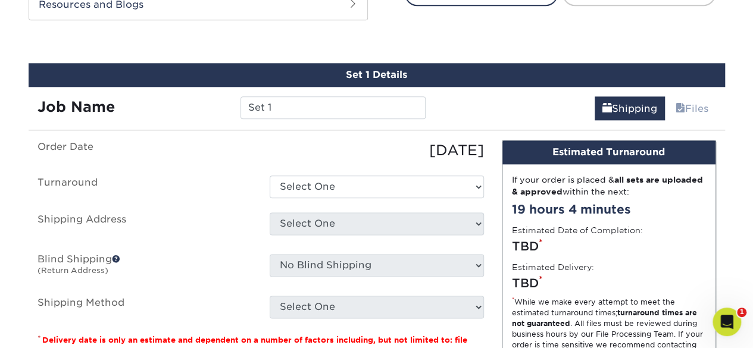
scroll to position [658, 0]
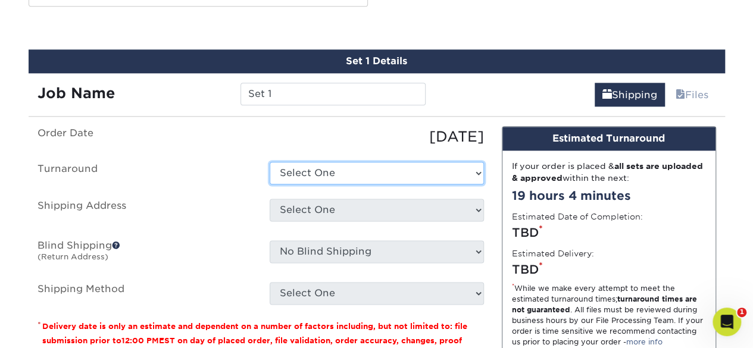
click at [322, 171] on select "Select One 2-4 Business Days 2 Day Next Business Day" at bounding box center [377, 173] width 214 height 23
select select "fa7b48da-becb-4956-90aa-bc6a7941860d"
click at [270, 162] on select "Select One 2-4 Business Days 2 Day Next Business Day" at bounding box center [377, 173] width 214 height 23
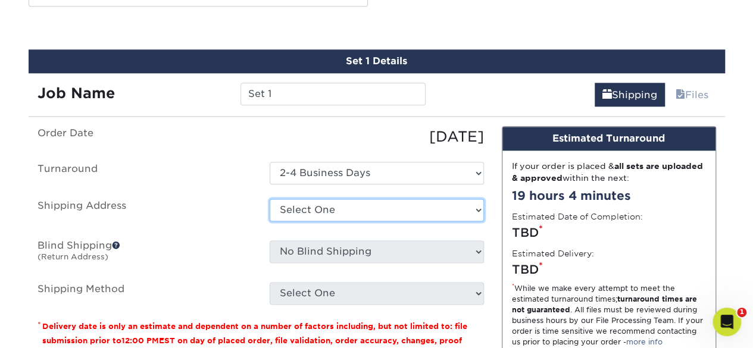
click at [331, 203] on select "Select One Print Wagon Address Print Wagon Address PW Address + Add New Address" at bounding box center [377, 210] width 214 height 23
select select "286270"
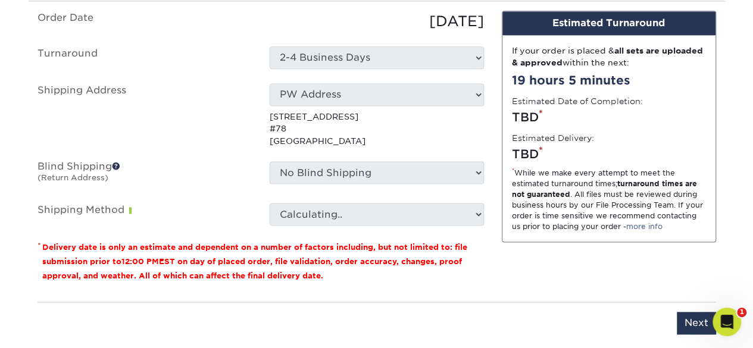
scroll to position [777, 0]
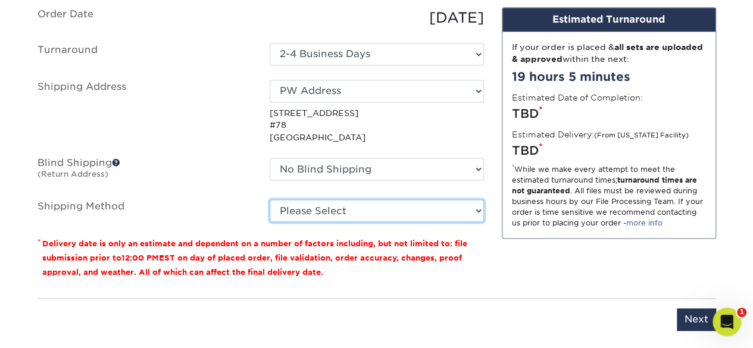
click at [406, 214] on select "Please Select Ground Shipping (+$7.84) 3 Day Shipping Service (+$20.04) 2 Day A…" at bounding box center [377, 210] width 214 height 23
select select "03"
click at [270, 199] on select "Please Select Ground Shipping (+$7.84) 3 Day Shipping Service (+$20.04) 2 Day A…" at bounding box center [377, 210] width 214 height 23
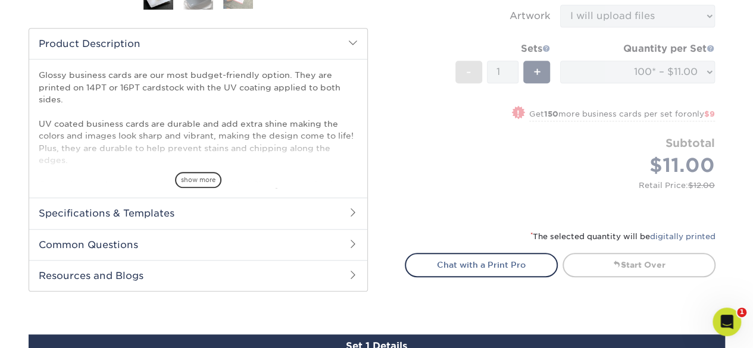
scroll to position [394, 0]
